Goal: Check status: Check status

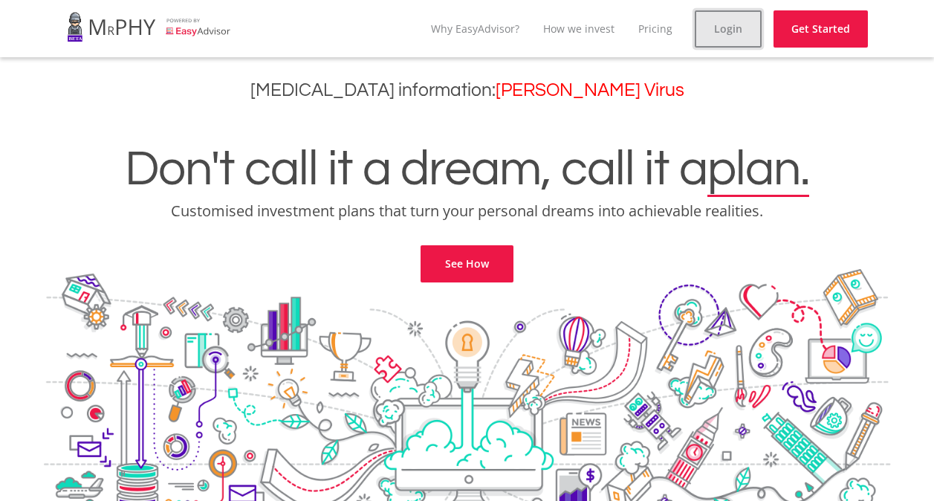
click at [744, 22] on link "Login" at bounding box center [727, 28] width 67 height 37
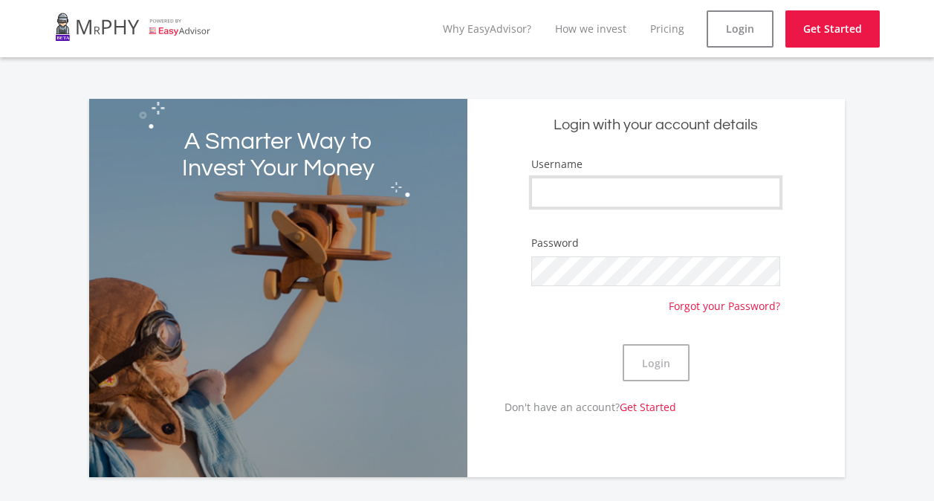
type input "mountainrock"
click at [651, 357] on button "Login" at bounding box center [655, 362] width 67 height 37
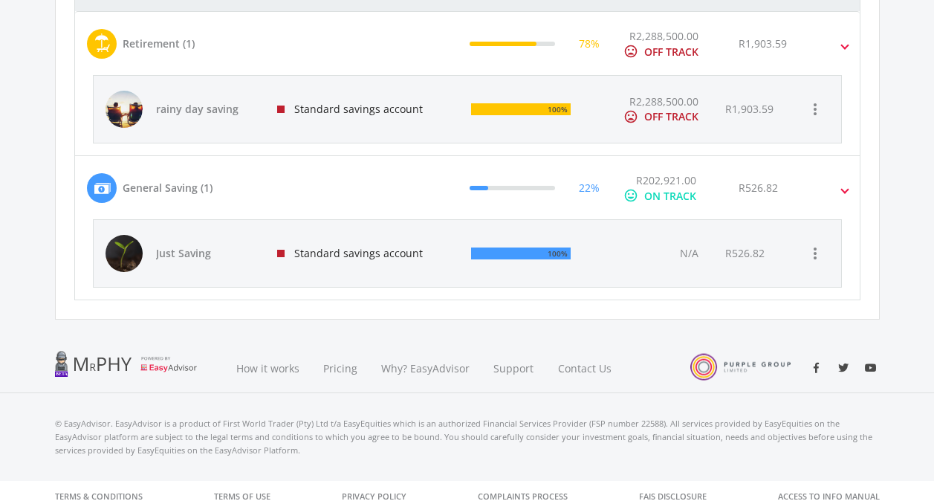
scroll to position [649, 0]
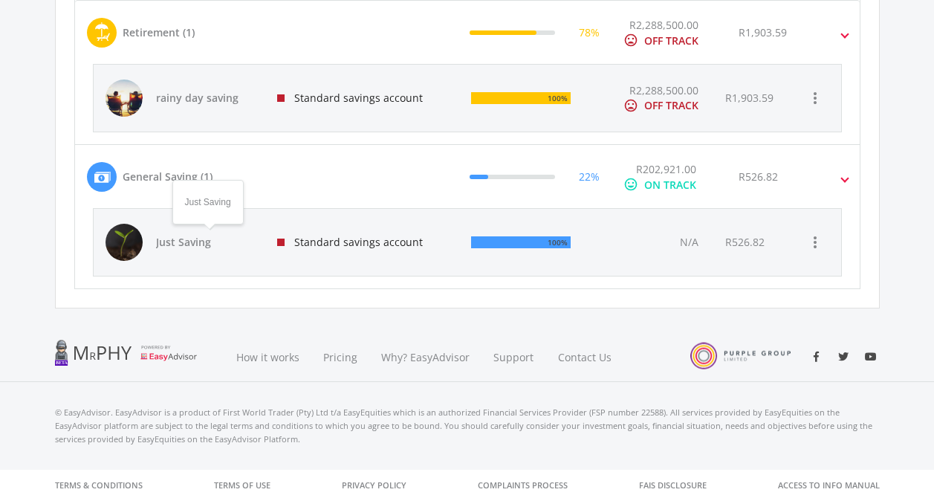
click at [238, 243] on span "Just Saving" at bounding box center [208, 242] width 104 height 15
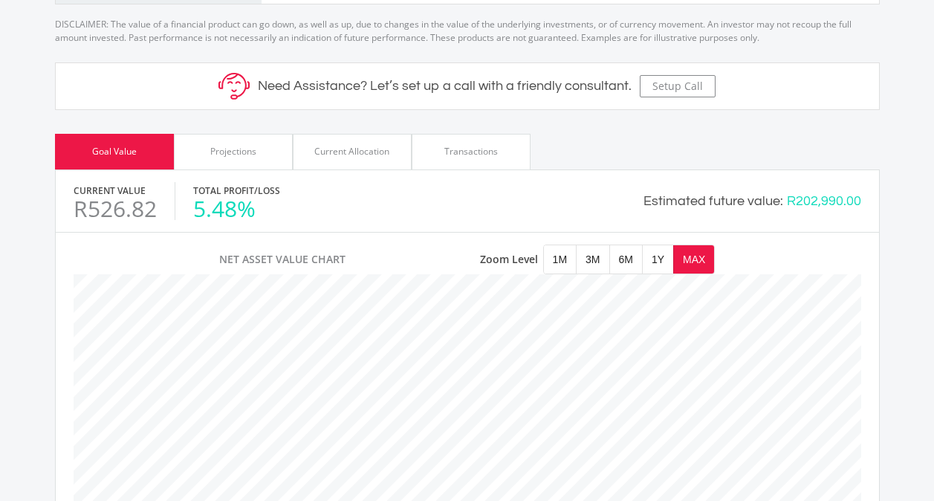
scroll to position [481, 0]
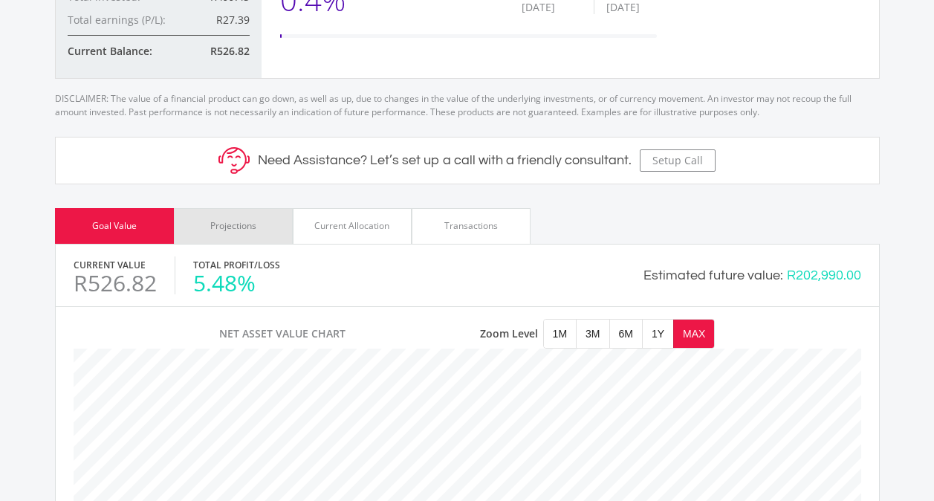
click at [234, 230] on div "Projections" at bounding box center [233, 225] width 46 height 13
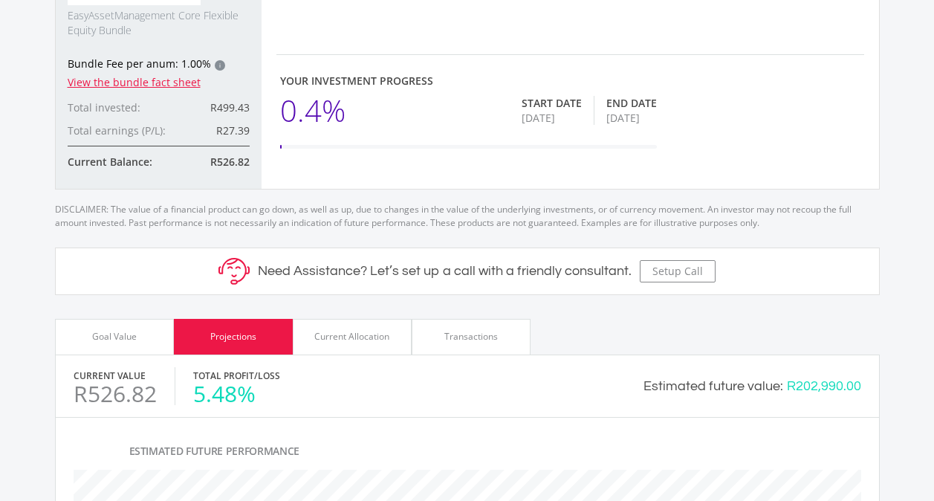
scroll to position [332, 0]
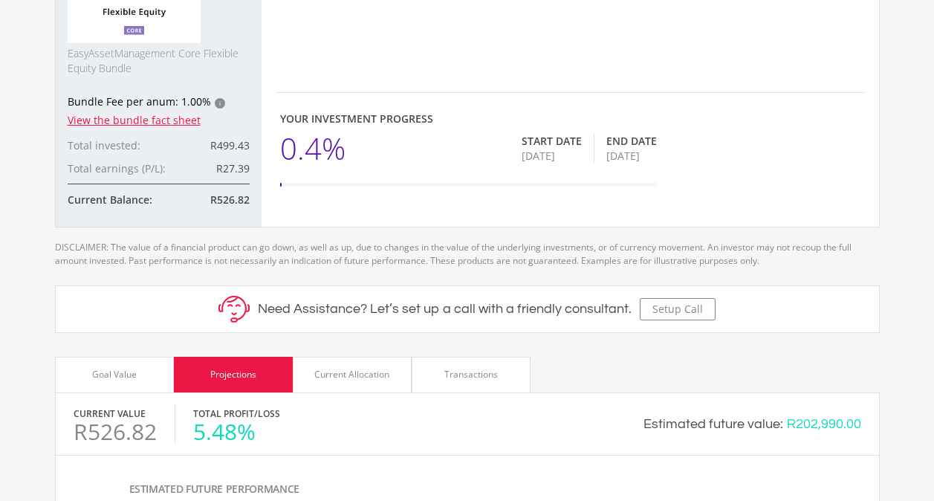
click at [373, 372] on div "Current Allocation" at bounding box center [351, 374] width 75 height 13
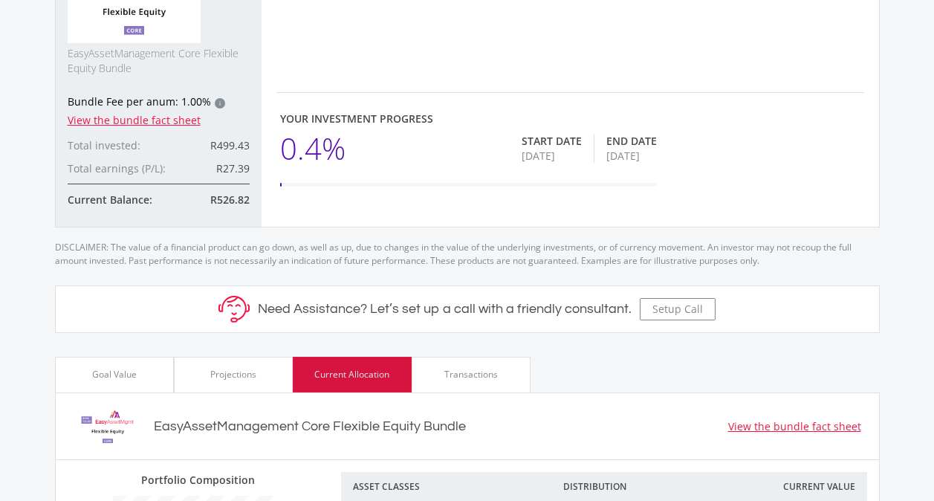
scroll to position [234, 274]
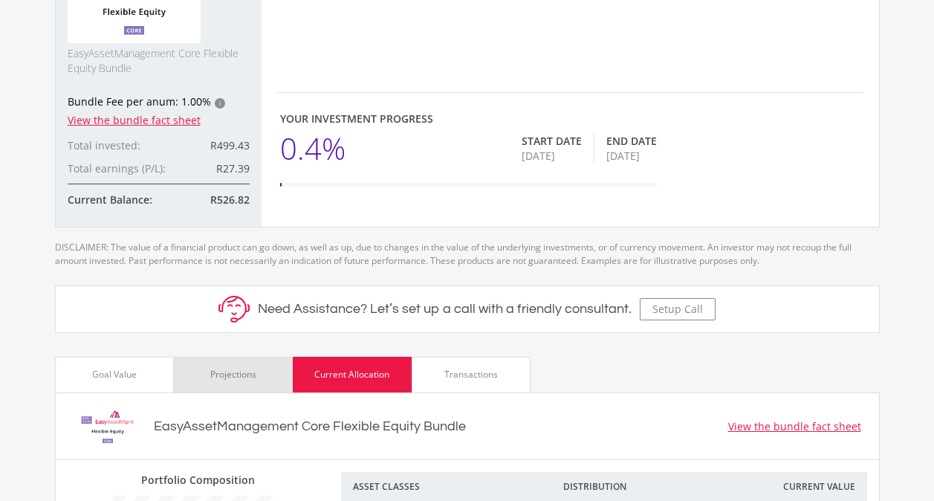
click at [233, 365] on div "Projections" at bounding box center [233, 375] width 119 height 36
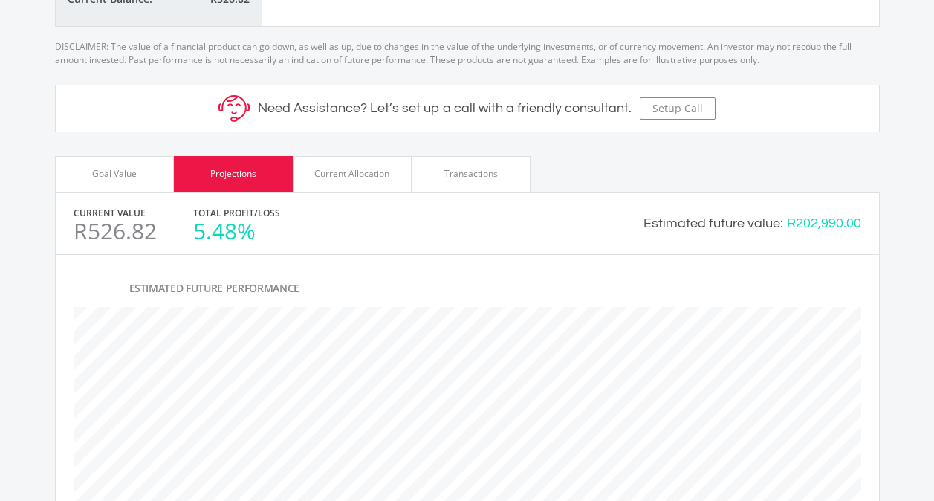
scroll to position [555, 0]
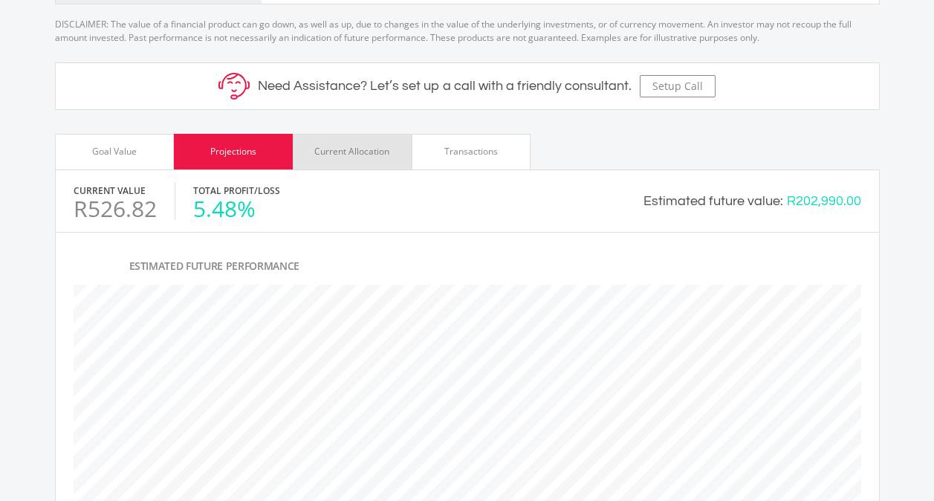
click at [345, 154] on div "Current Allocation" at bounding box center [351, 151] width 75 height 13
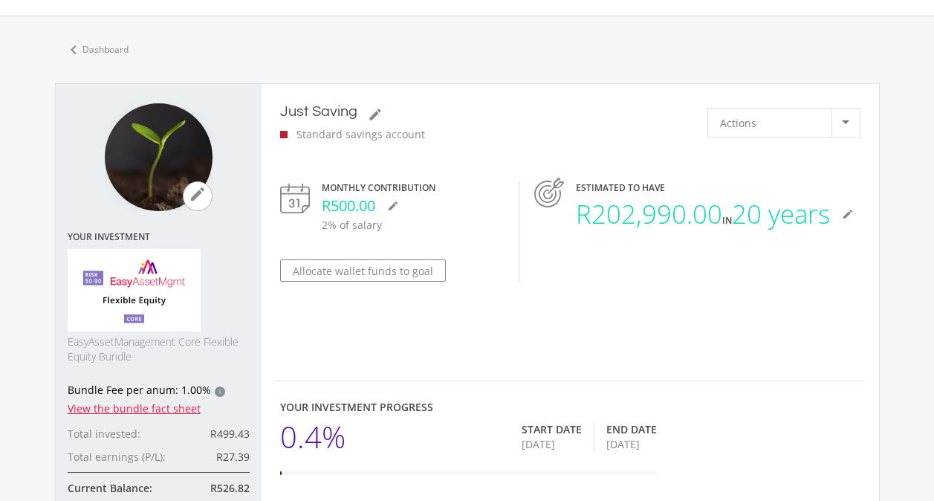
scroll to position [0, 0]
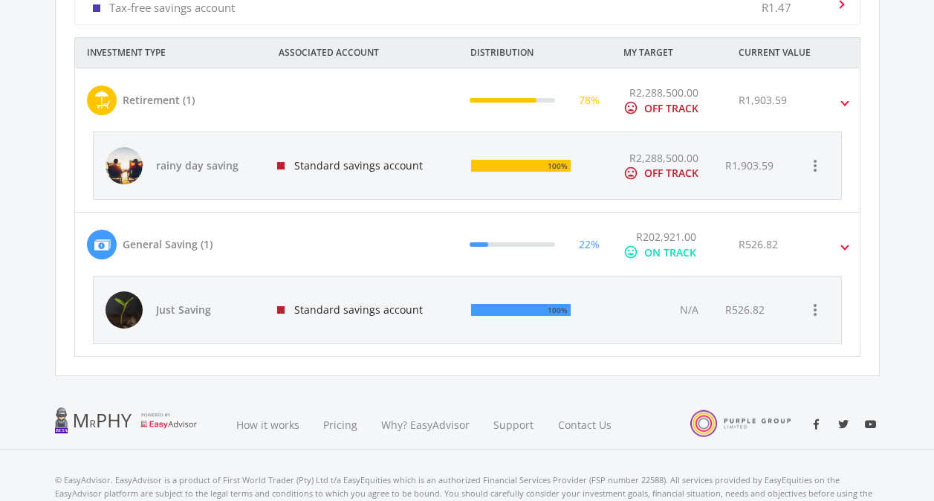
scroll to position [575, 0]
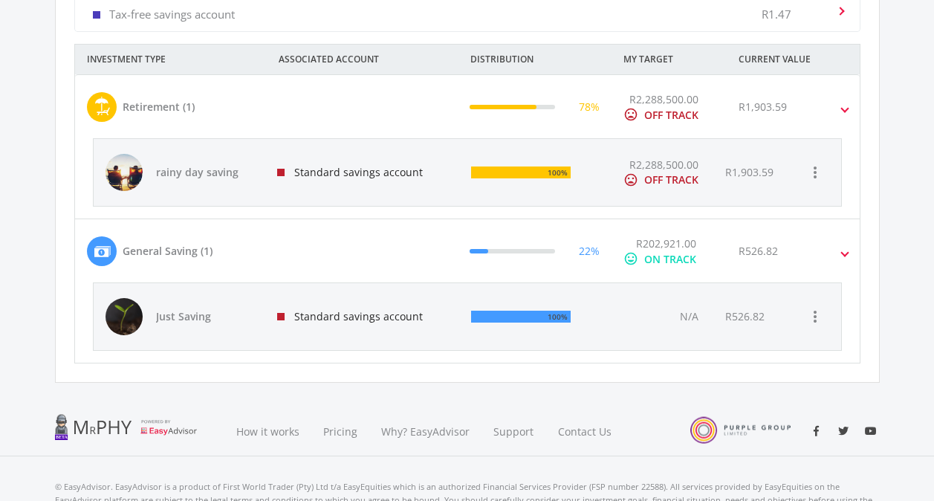
click at [326, 178] on div "Standard savings account" at bounding box center [362, 172] width 195 height 67
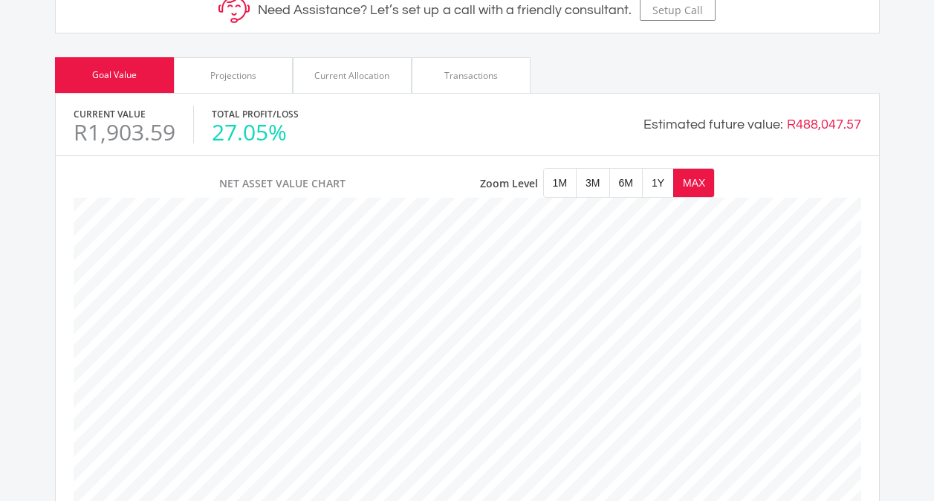
scroll to position [743, 0]
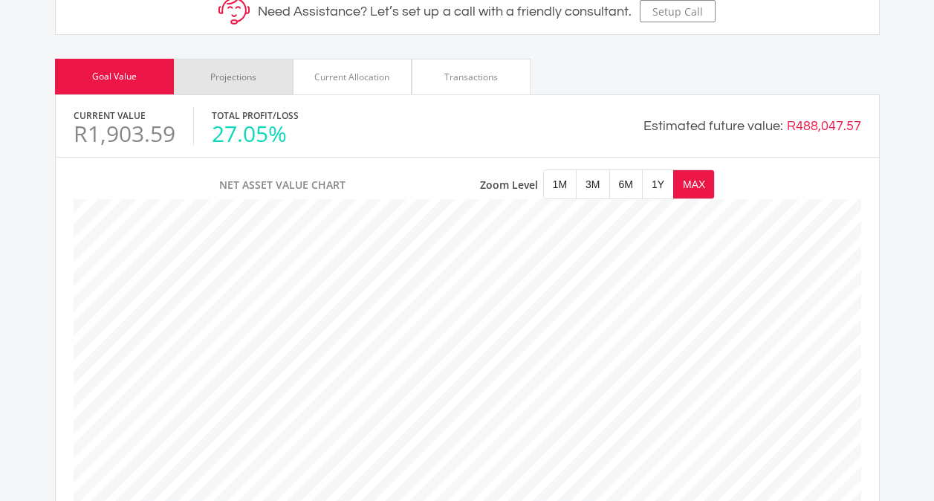
click at [253, 71] on div "Projections" at bounding box center [233, 77] width 46 height 13
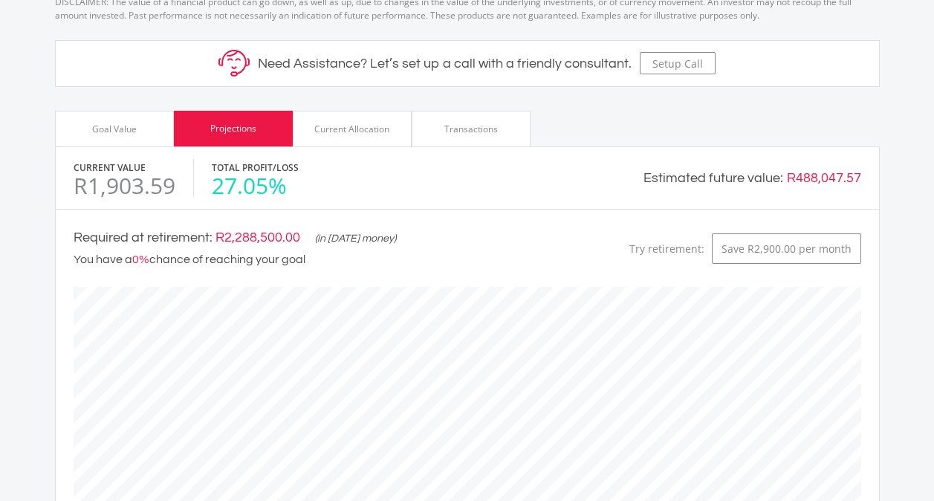
scroll to position [668, 0]
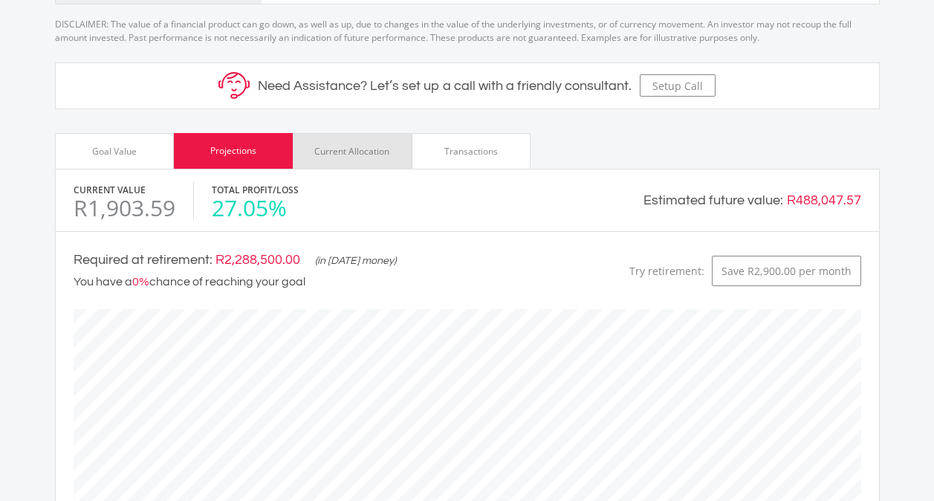
click at [354, 145] on div "Current Allocation" at bounding box center [351, 151] width 75 height 13
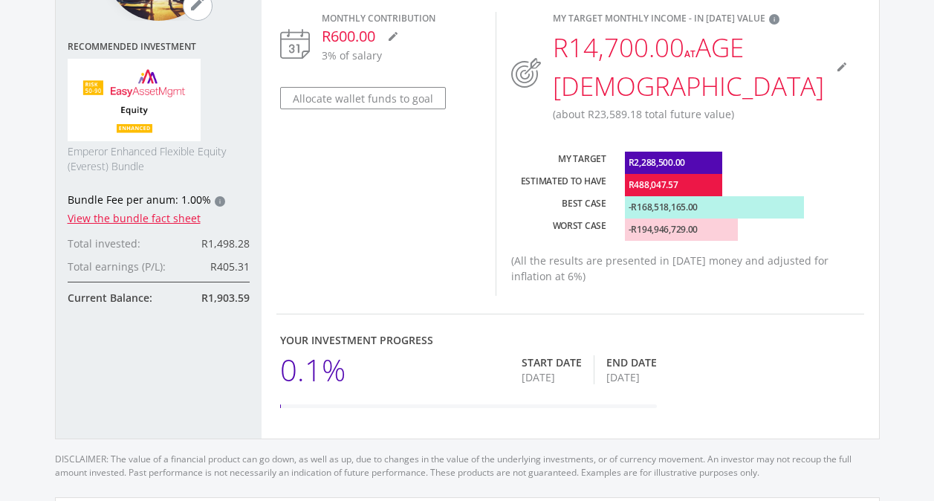
scroll to position [0, 0]
